Goal: Transaction & Acquisition: Download file/media

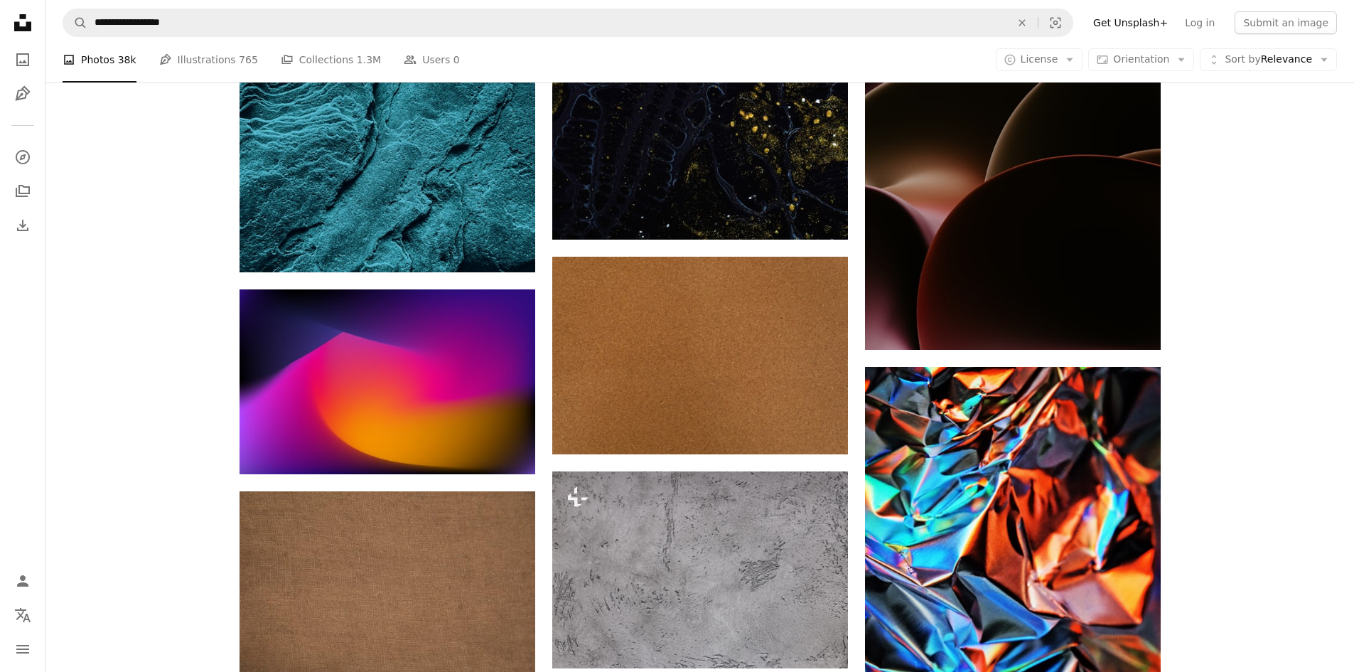
scroll to position [21258, 0]
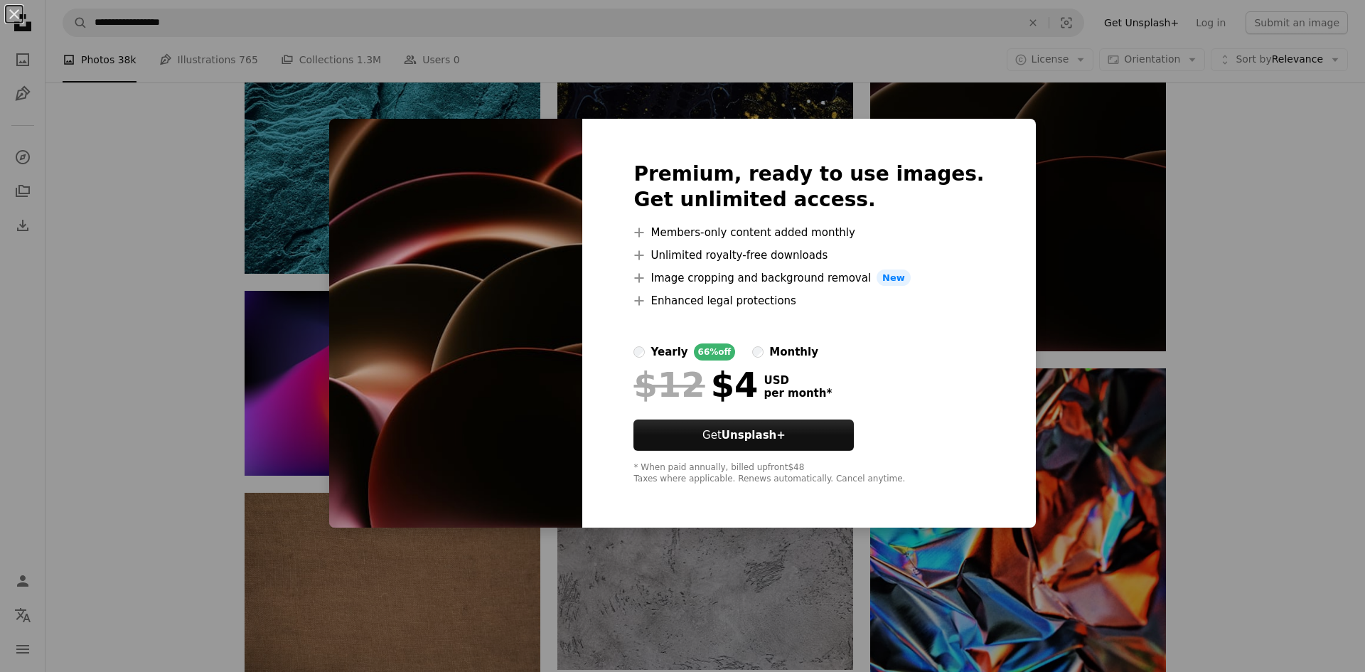
click at [642, 110] on div "An X shape Premium, ready to use images. Get unlimited access. A plus sign Memb…" at bounding box center [682, 336] width 1365 height 672
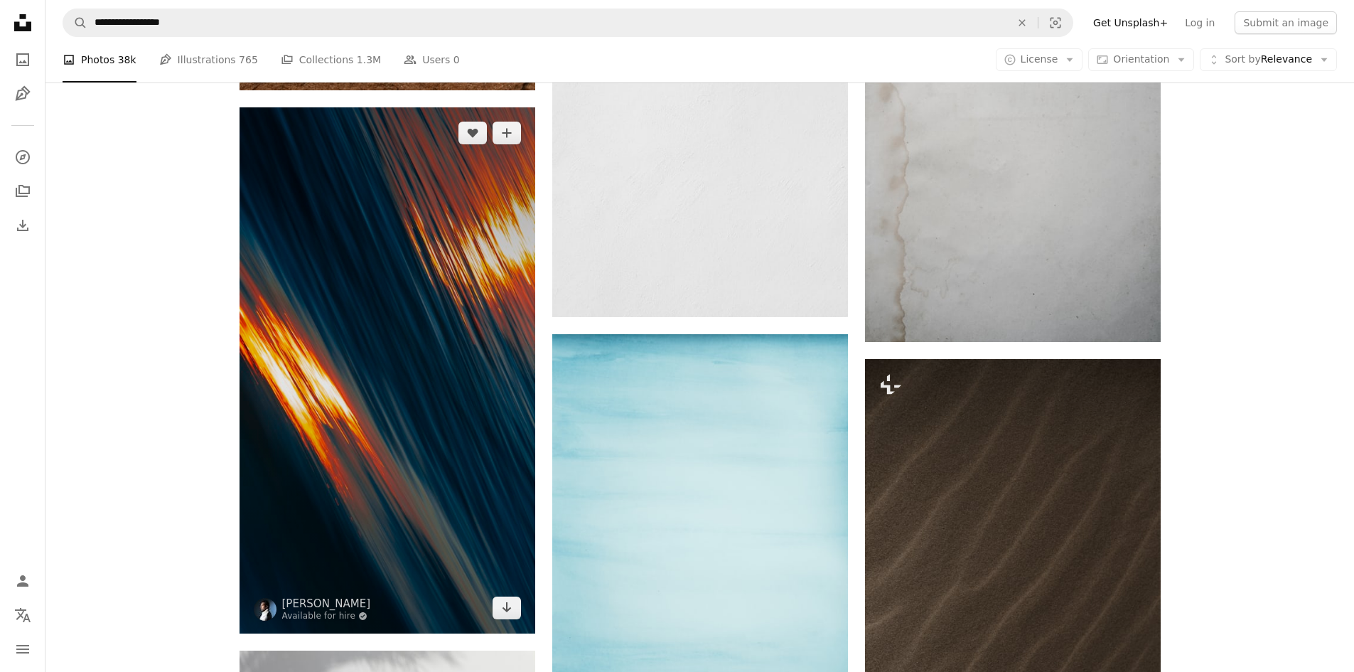
scroll to position [22324, 0]
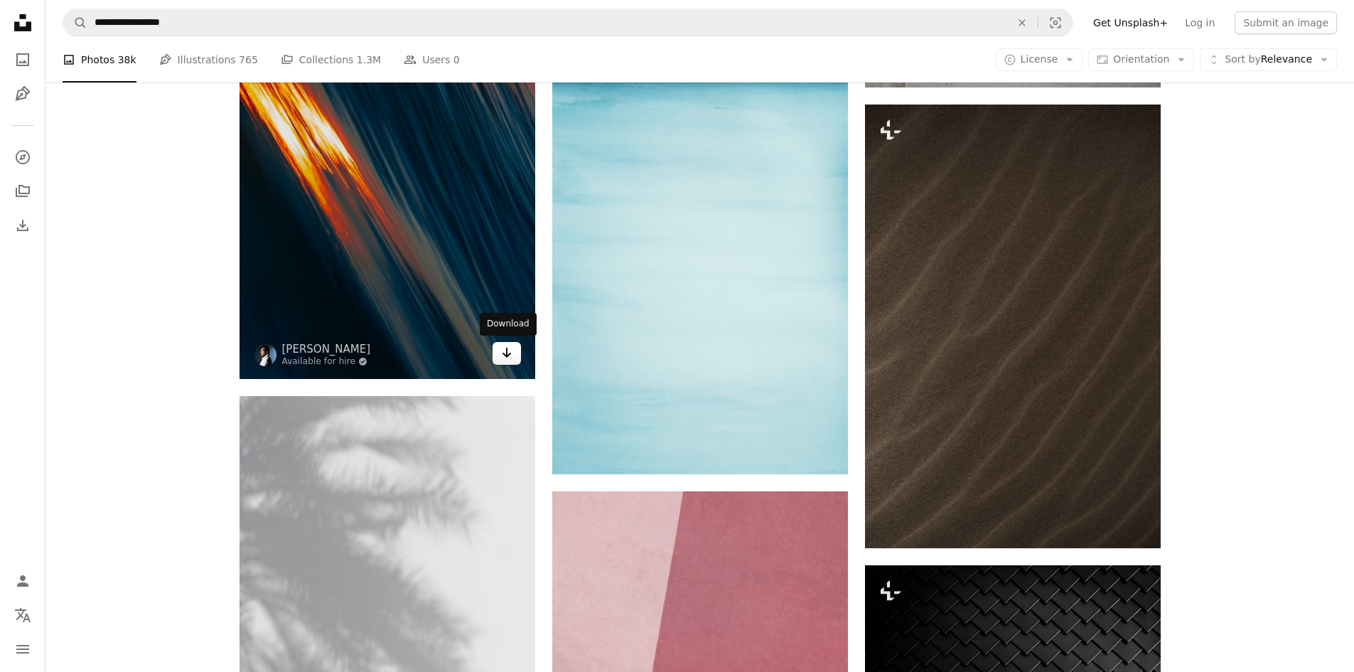
click at [508, 355] on icon "Download" at bounding box center [506, 353] width 9 height 10
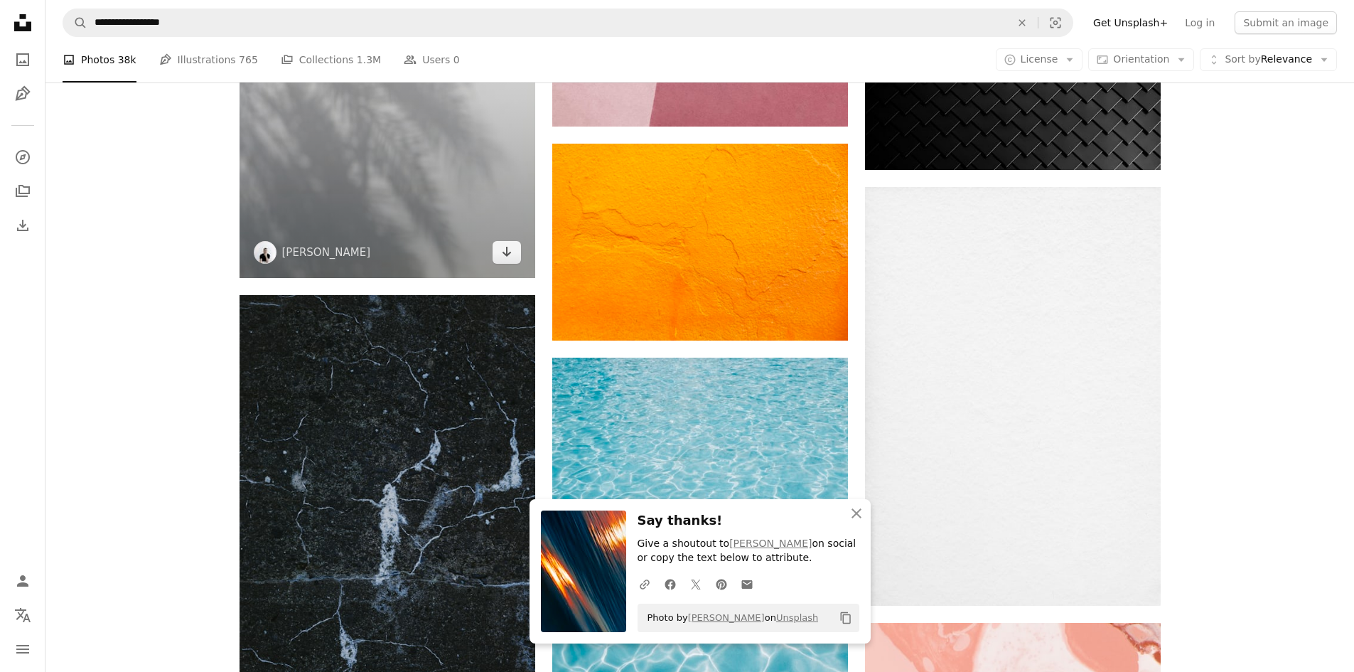
scroll to position [22893, 0]
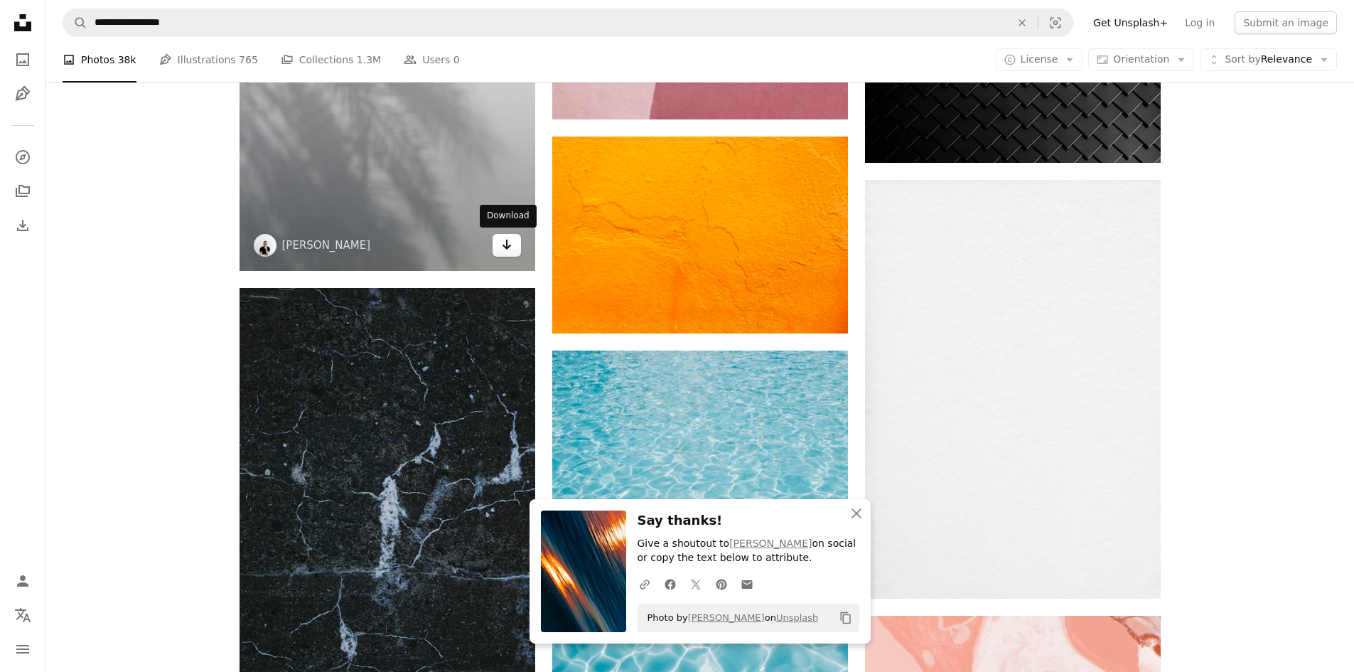
click at [510, 247] on icon "Arrow pointing down" at bounding box center [506, 244] width 11 height 17
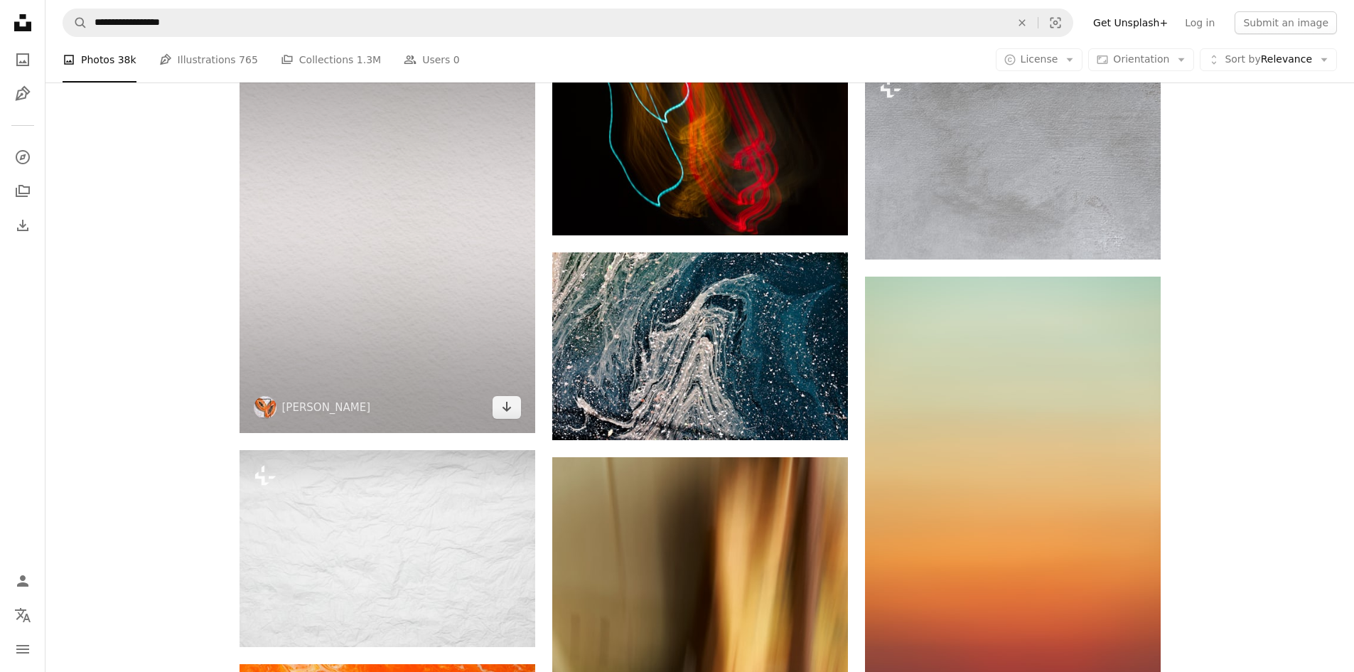
scroll to position [25239, 0]
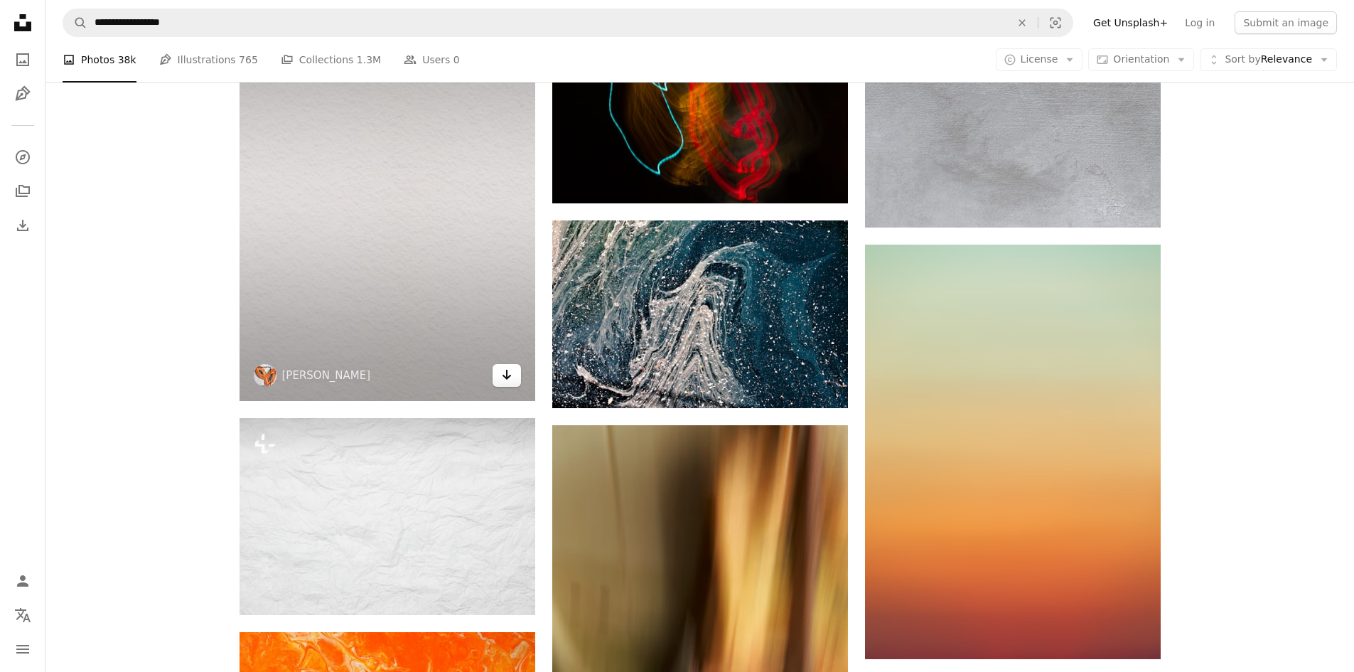
click at [504, 370] on icon "Arrow pointing down" at bounding box center [506, 374] width 11 height 17
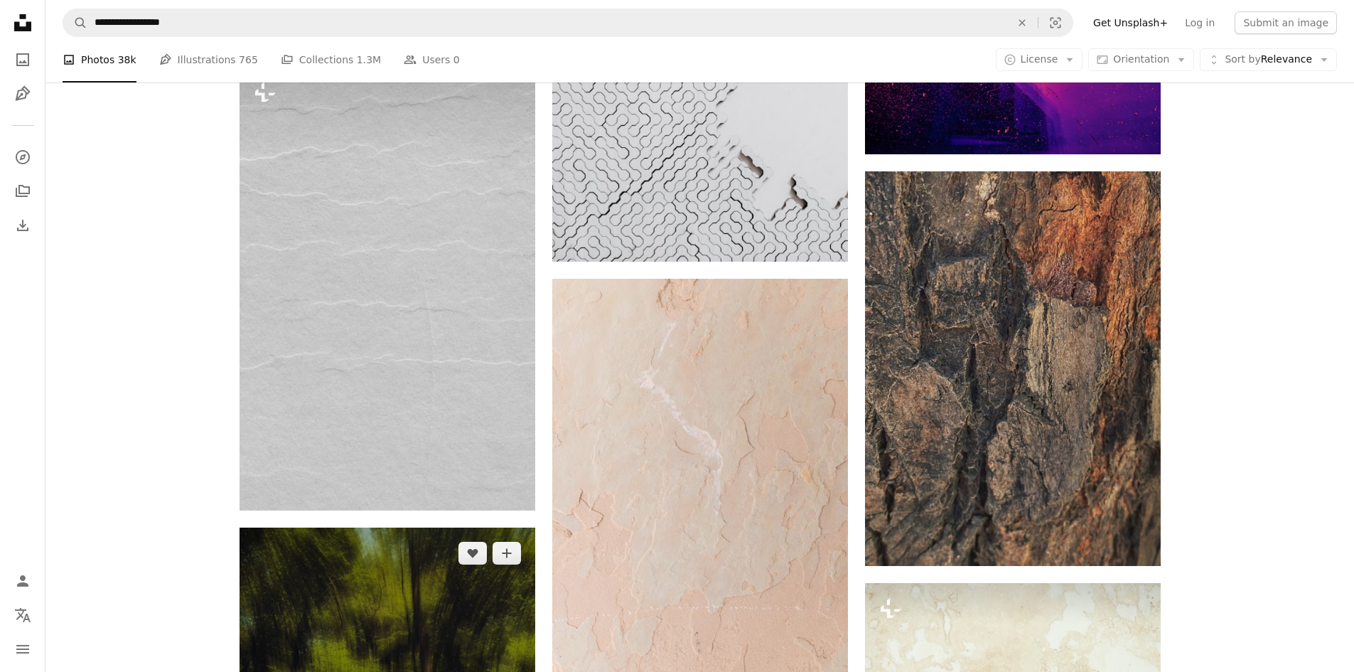
scroll to position [27159, 0]
